Goal: Task Accomplishment & Management: Use online tool/utility

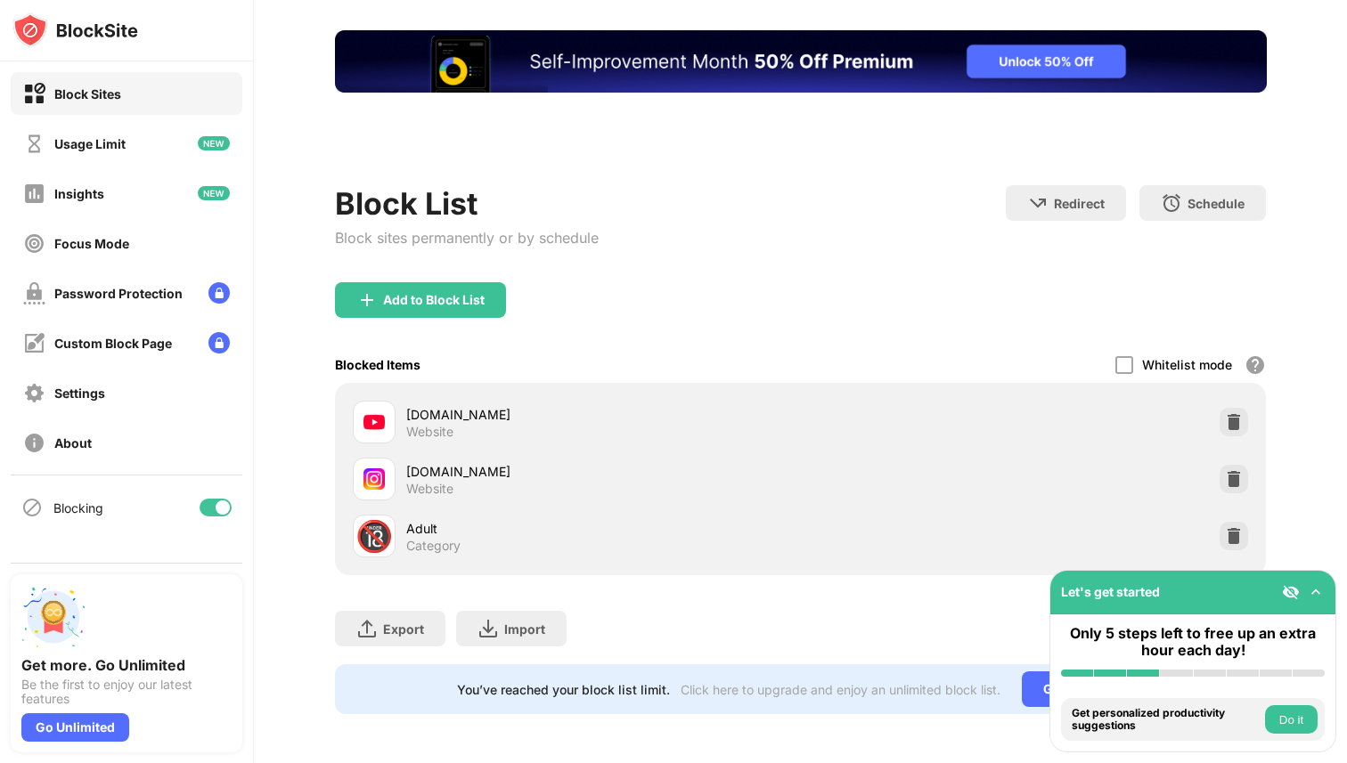
scroll to position [10, 0]
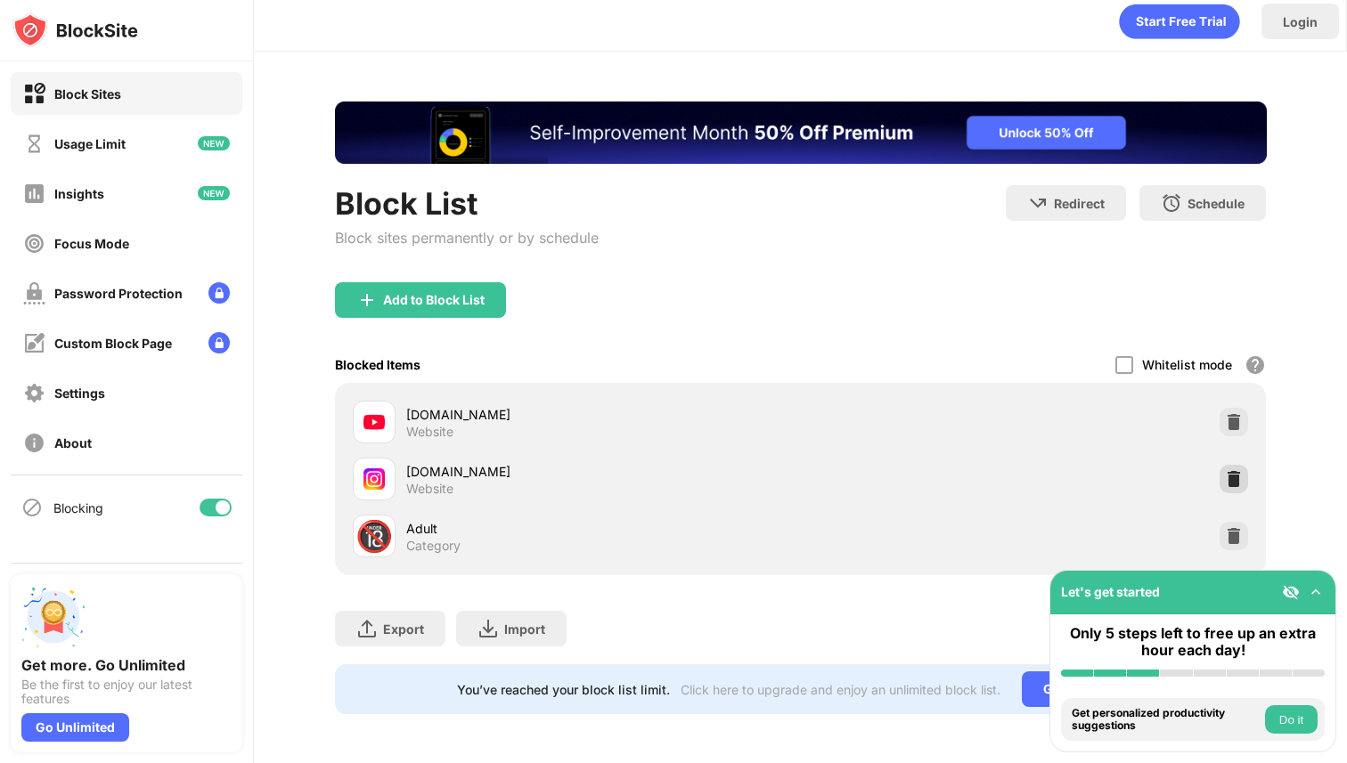
click at [1230, 477] on img at bounding box center [1234, 479] width 18 height 18
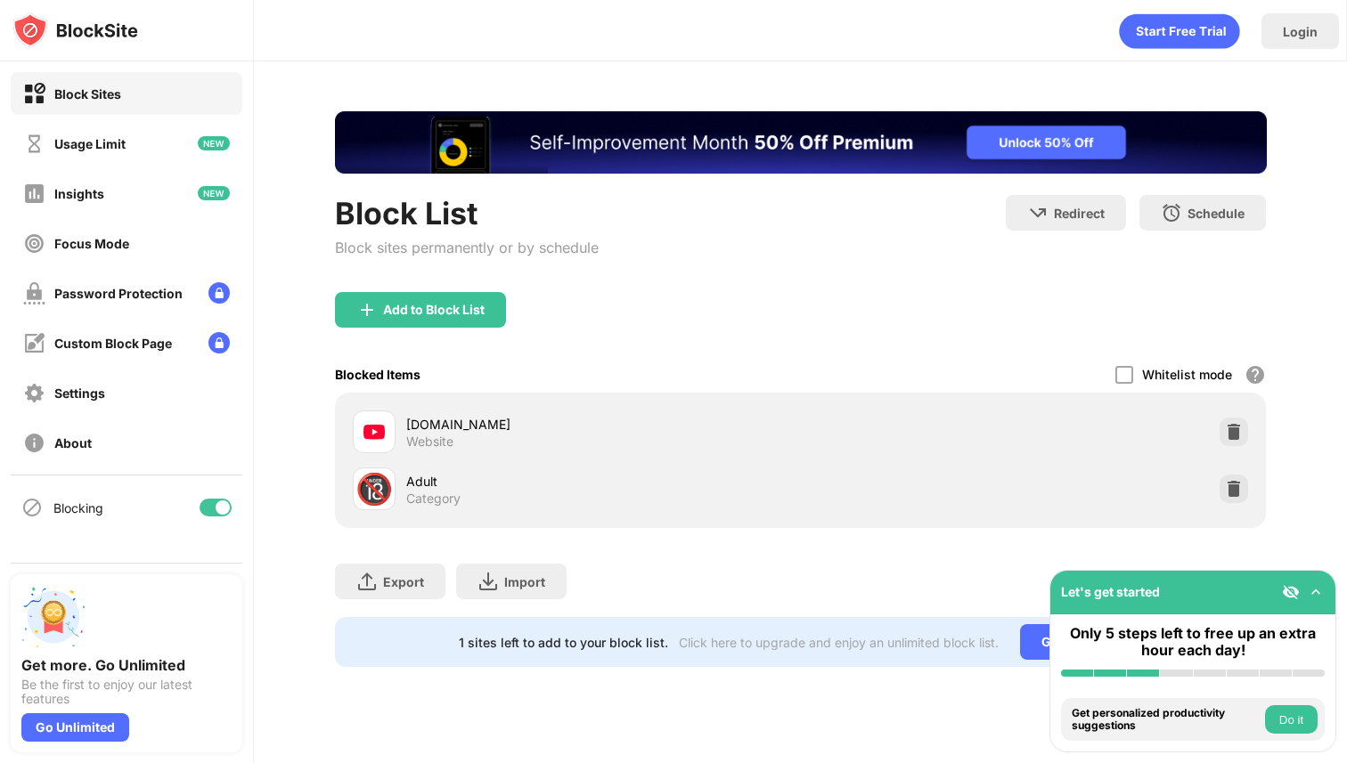
scroll to position [0, 0]
click at [453, 338] on div "Add to Block List" at bounding box center [801, 324] width 932 height 64
click at [446, 292] on div "Add to Block List" at bounding box center [420, 310] width 171 height 36
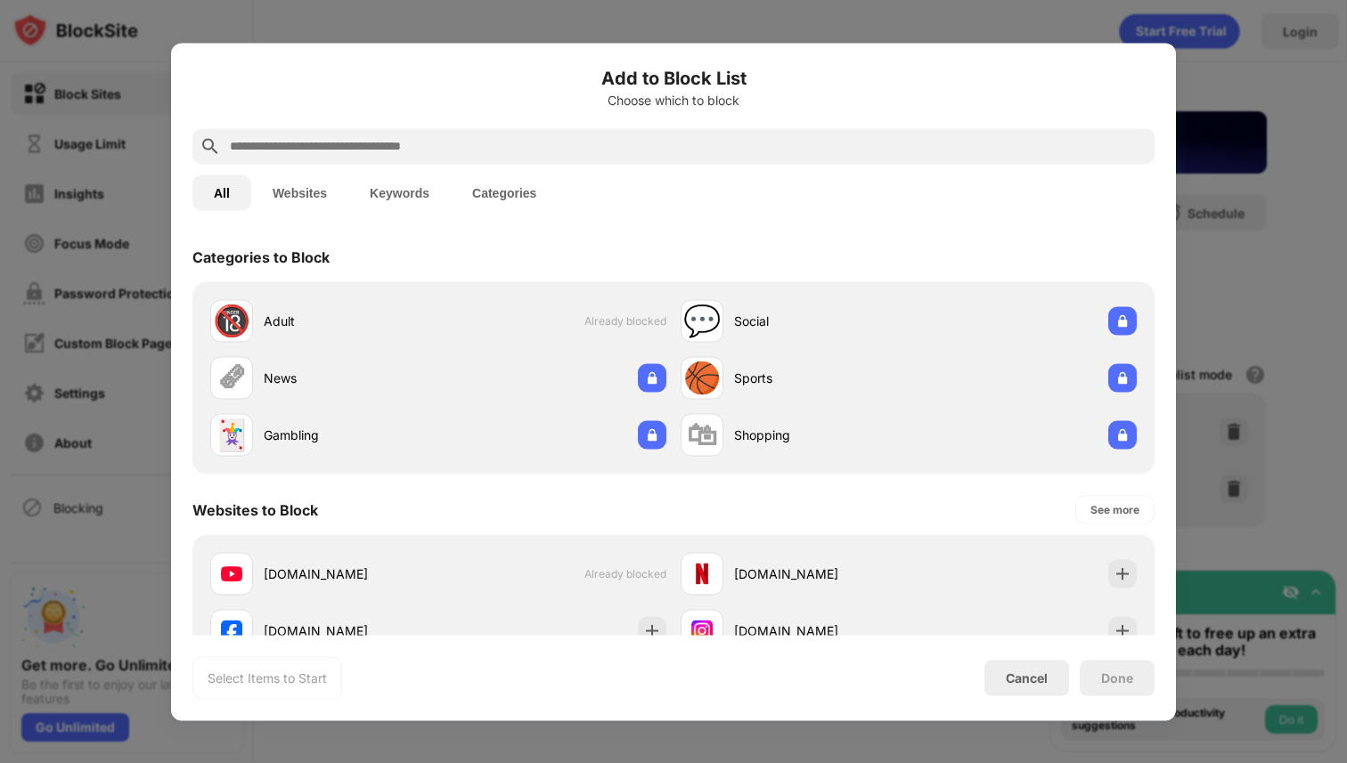
click at [499, 144] on input "text" at bounding box center [687, 145] width 919 height 21
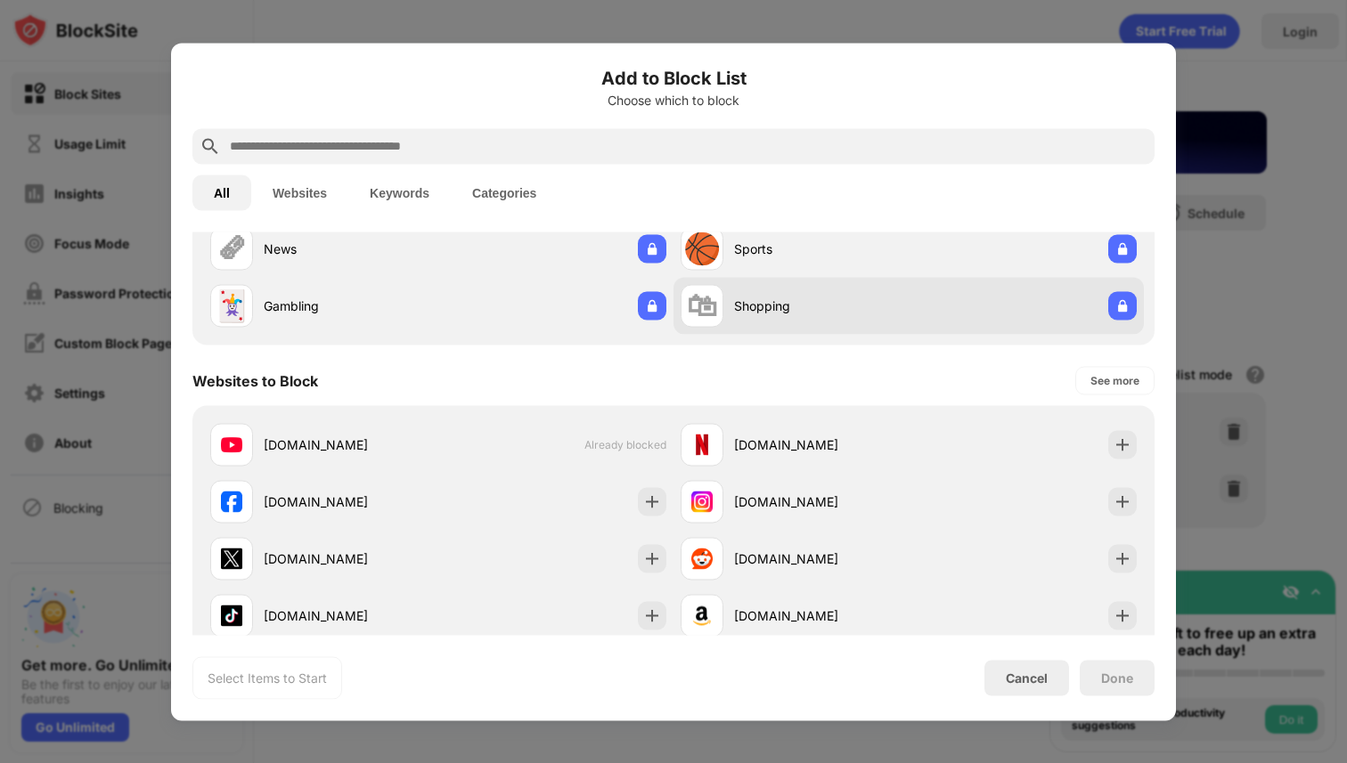
scroll to position [147, 0]
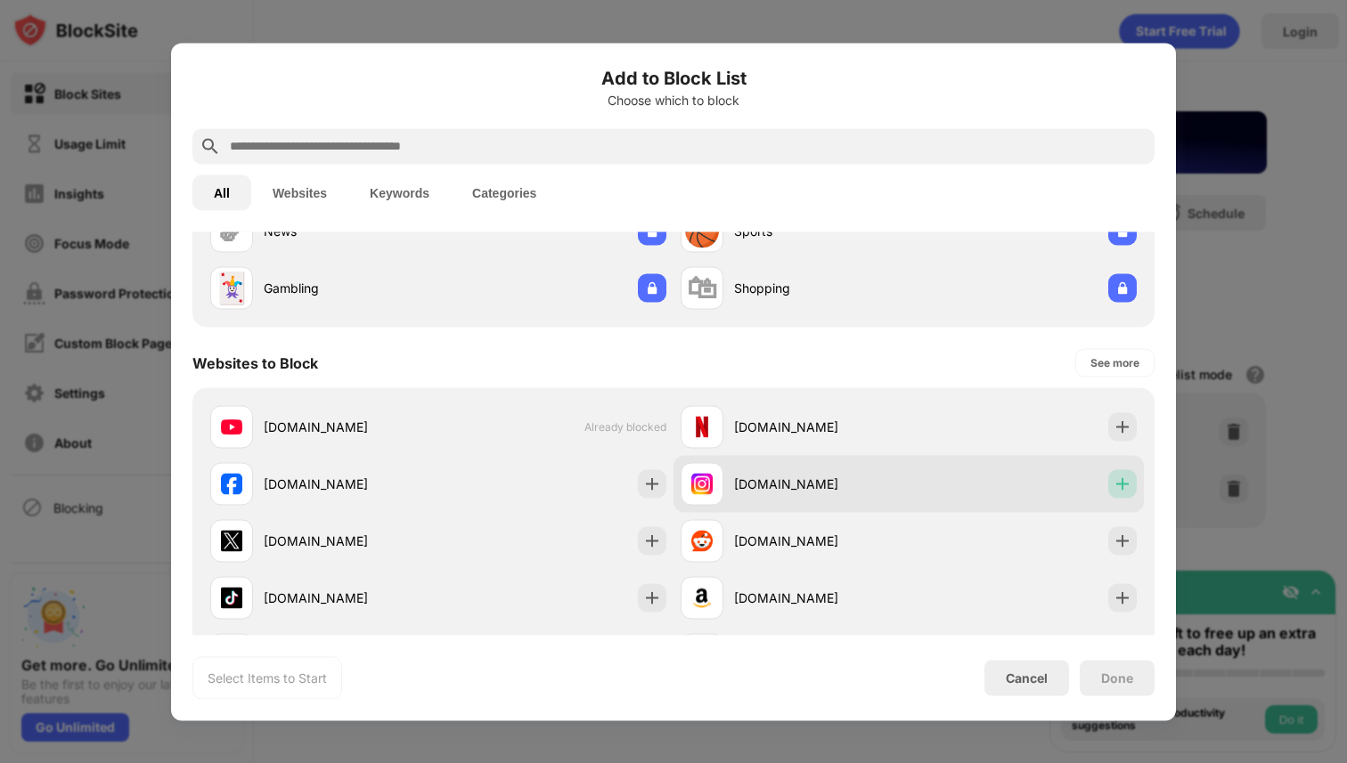
click at [1125, 483] on img at bounding box center [1122, 484] width 18 height 18
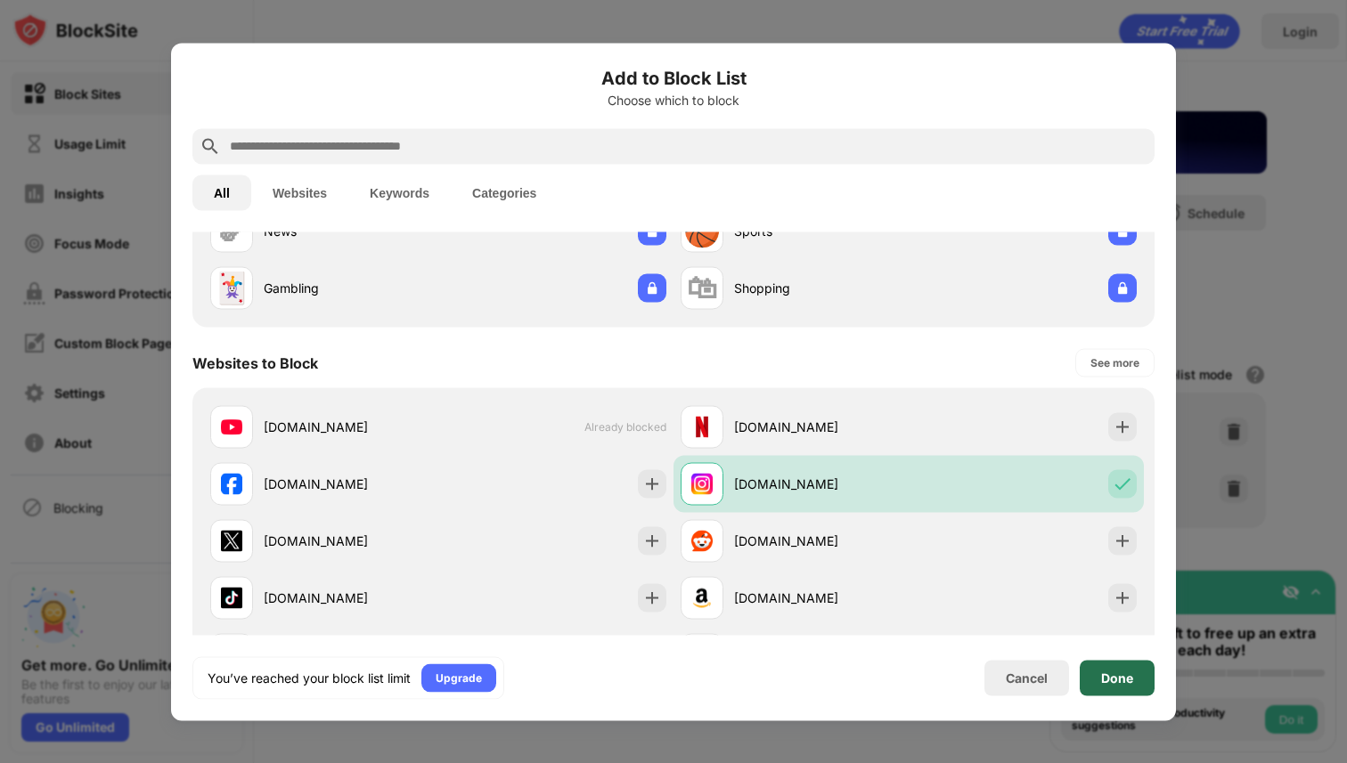
click at [1104, 677] on div "Done" at bounding box center [1117, 678] width 32 height 14
